Goal: Task Accomplishment & Management: Complete application form

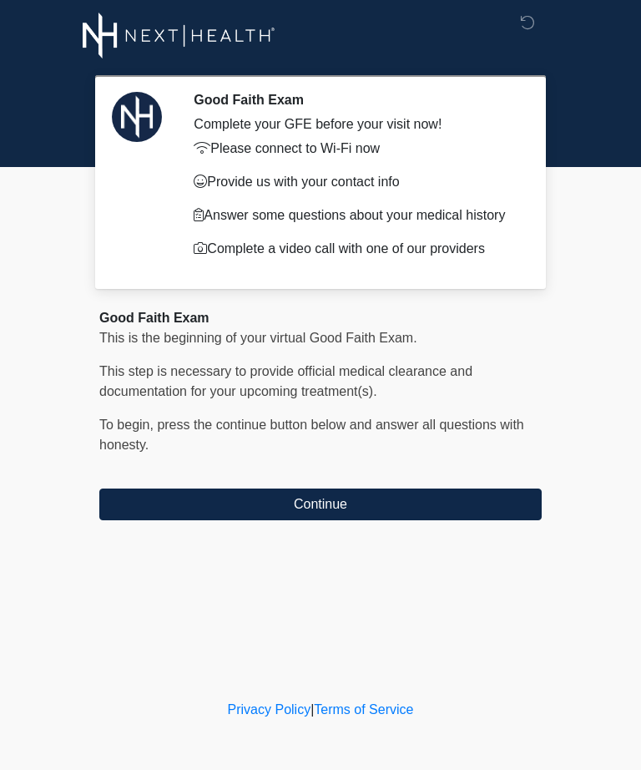
scroll to position [1, 0]
click at [535, 20] on icon at bounding box center [527, 22] width 15 height 15
click at [415, 502] on button "Continue" at bounding box center [320, 504] width 442 height 32
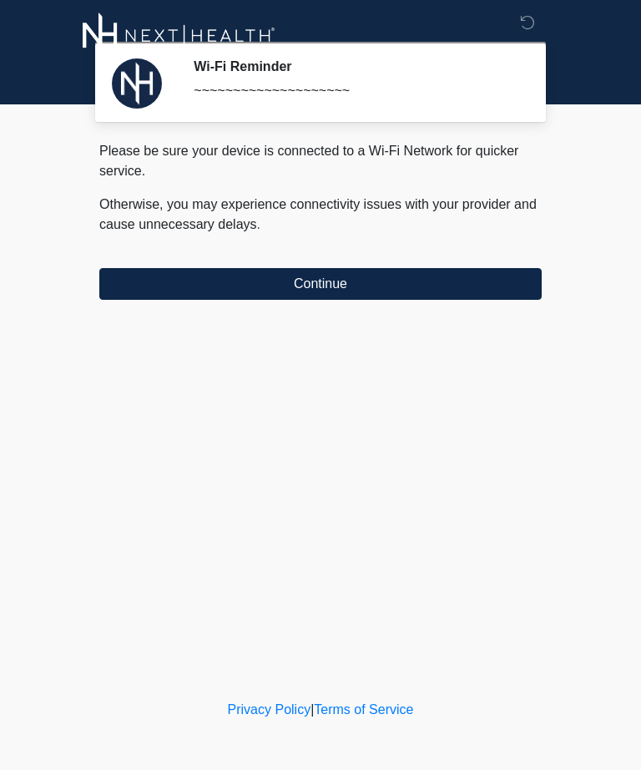
click at [432, 286] on button "Continue" at bounding box center [320, 284] width 442 height 32
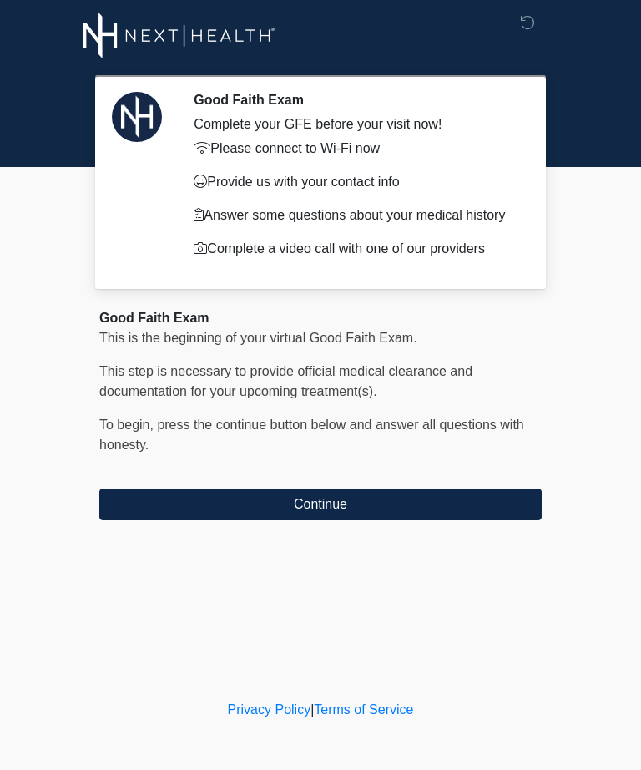
click at [497, 496] on button "Continue" at bounding box center [320, 504] width 442 height 32
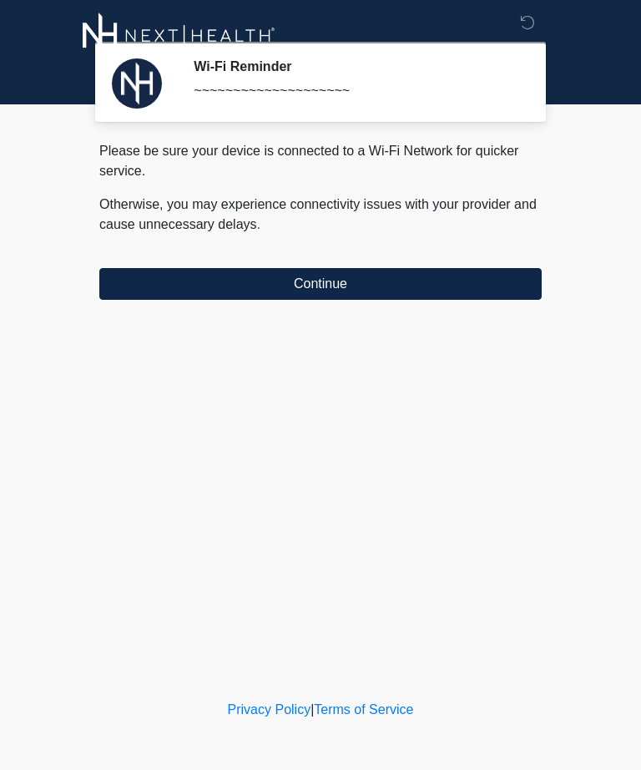
click at [156, 277] on button "Continue" at bounding box center [320, 284] width 442 height 32
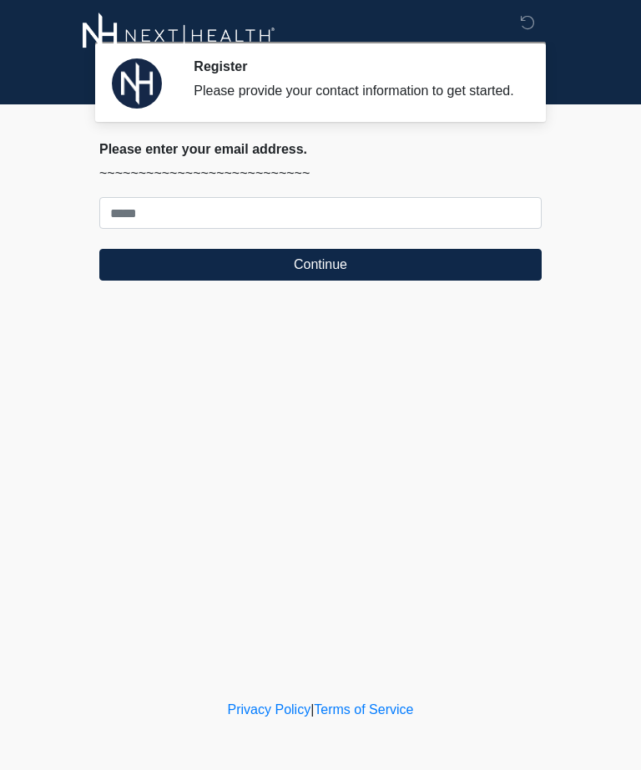
click at [534, 23] on icon at bounding box center [527, 22] width 15 height 15
